Goal: Navigation & Orientation: Find specific page/section

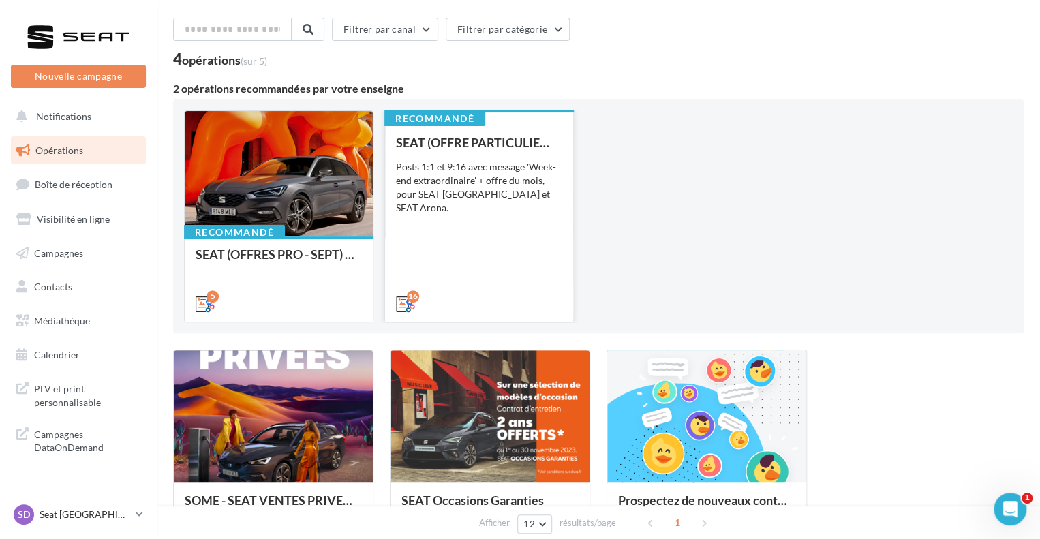
scroll to position [188, 0]
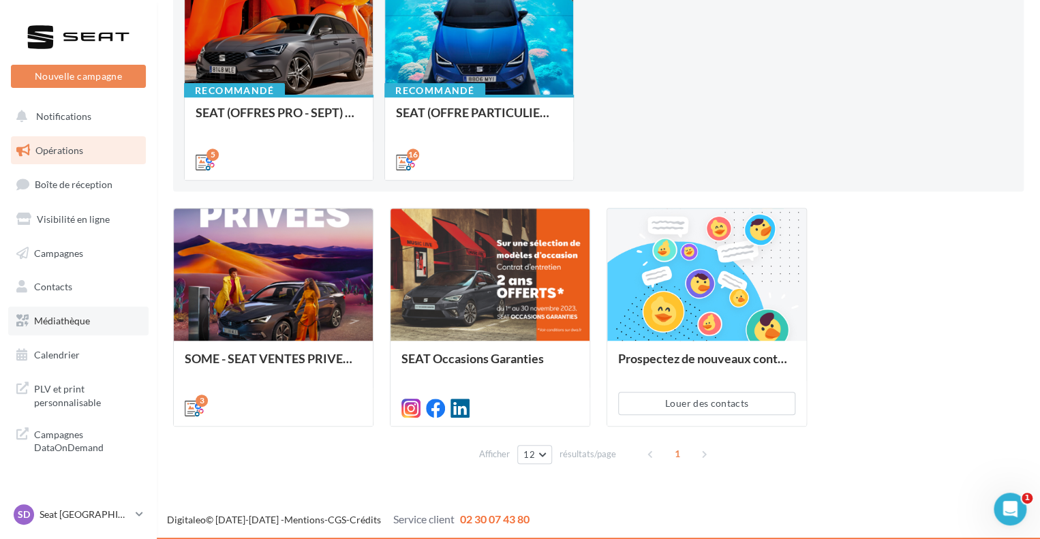
click at [63, 325] on span "Médiathèque" at bounding box center [62, 321] width 56 height 12
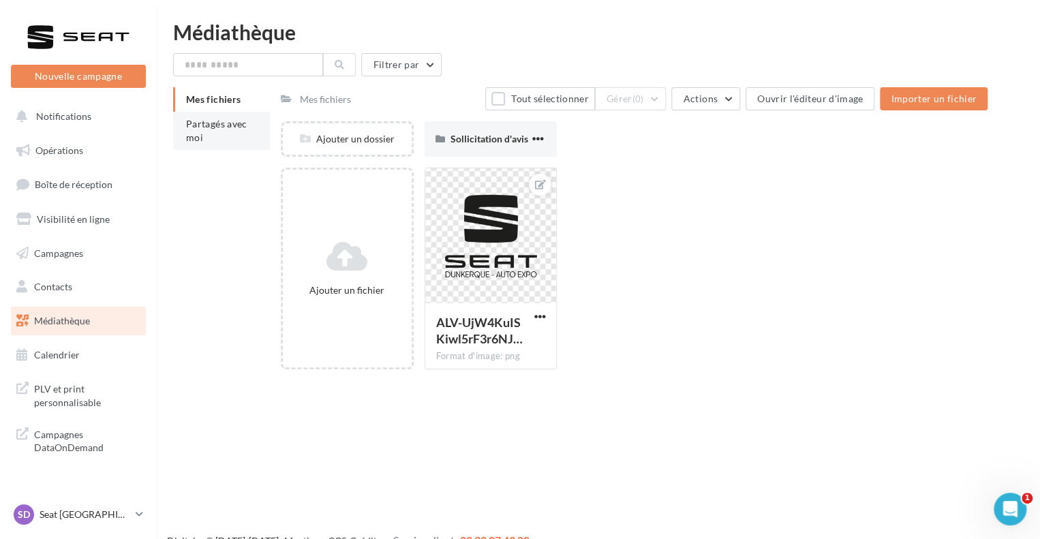
click at [190, 130] on li "Partagés avec moi" at bounding box center [221, 131] width 97 height 38
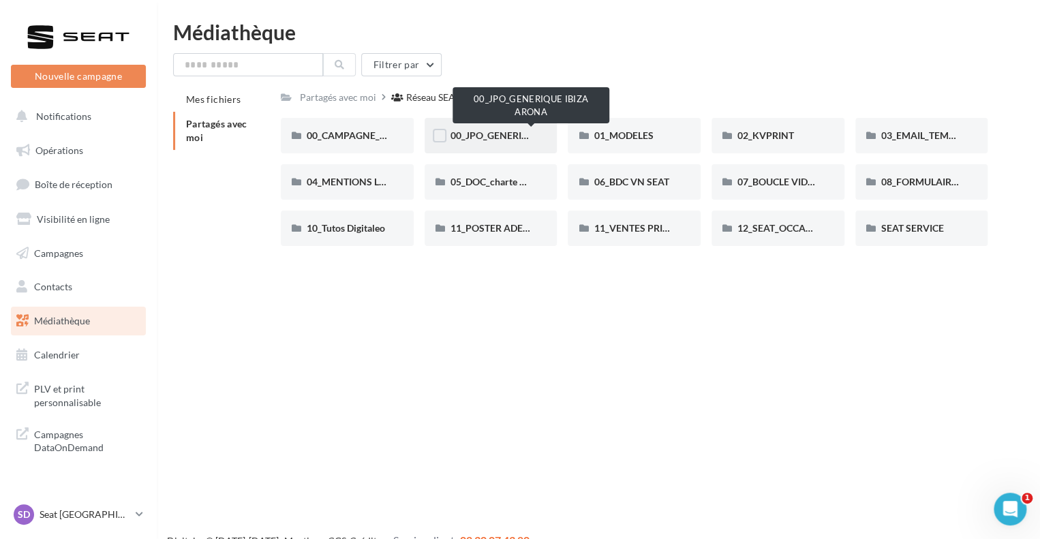
click at [493, 140] on span "00_JPO_GENERIQUE IBIZA ARONA" at bounding box center [528, 136] width 154 height 12
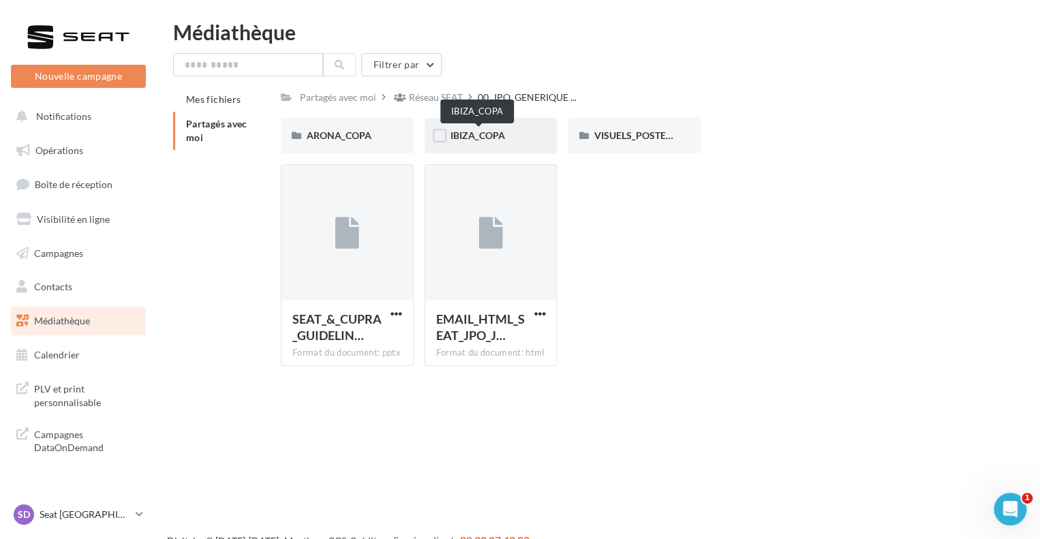
click at [502, 135] on span "IBIZA_COPA" at bounding box center [478, 136] width 55 height 12
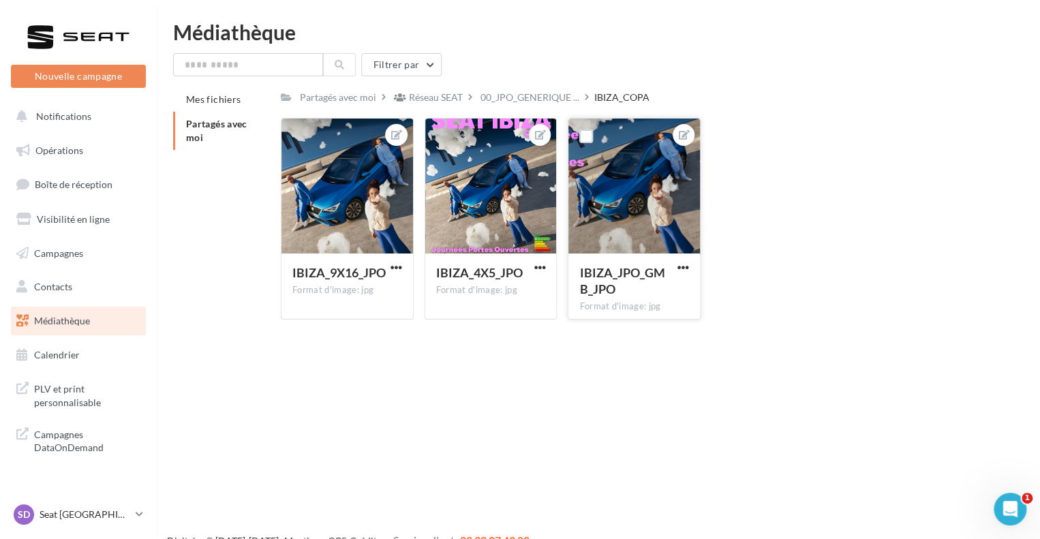
click at [619, 215] on div at bounding box center [635, 187] width 132 height 136
click at [115, 522] on div "SD Seat Dunkerque seat-dunkerque" at bounding box center [72, 515] width 117 height 20
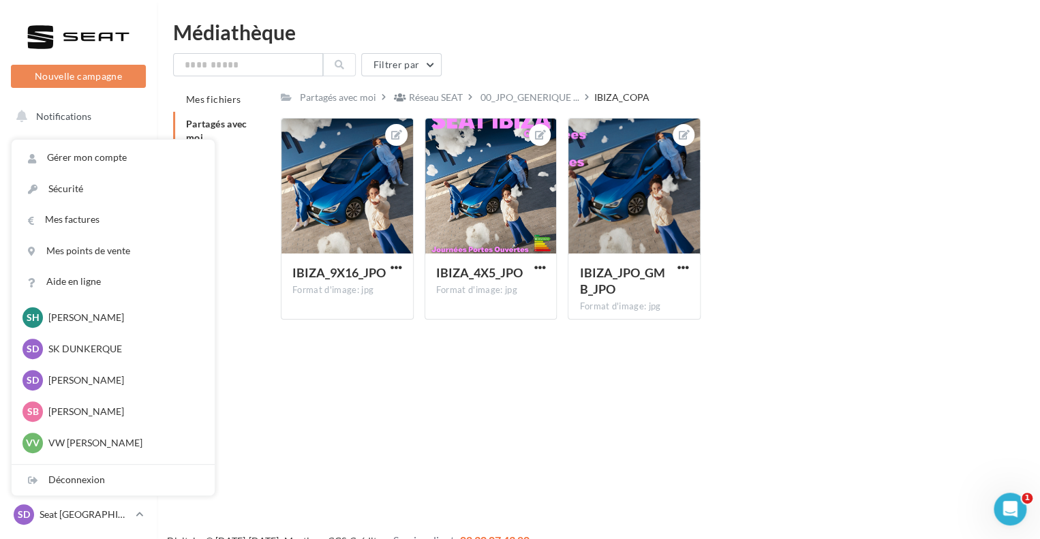
scroll to position [273, 0]
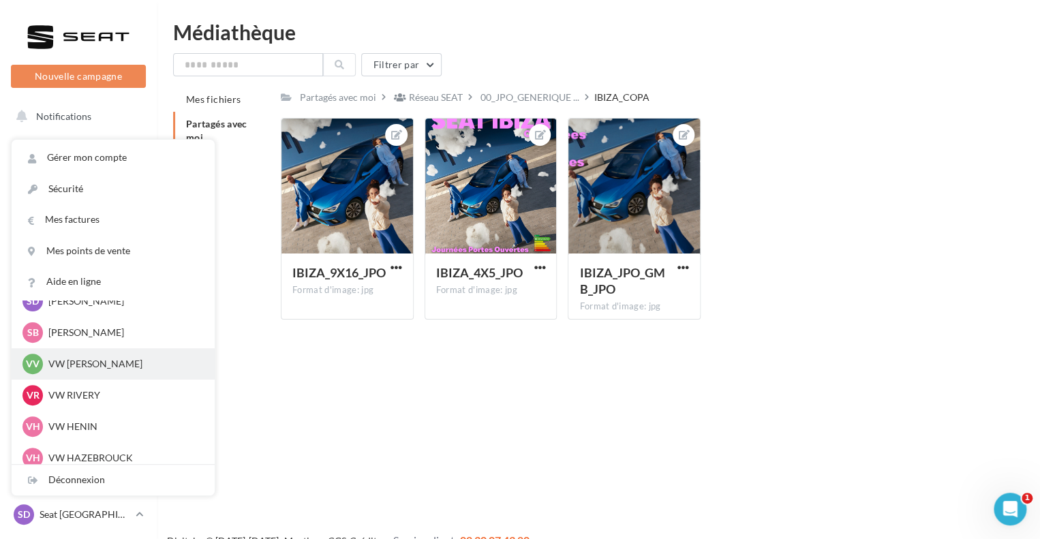
click at [105, 367] on p "VW VILLENEUVE" at bounding box center [123, 364] width 150 height 14
